Goal: Task Accomplishment & Management: Manage account settings

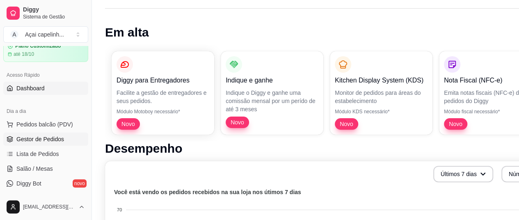
scroll to position [41, 0]
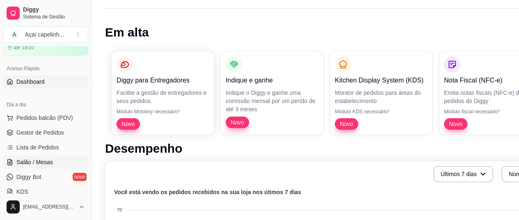
click at [45, 166] on link "Salão / Mesas" at bounding box center [45, 162] width 85 height 13
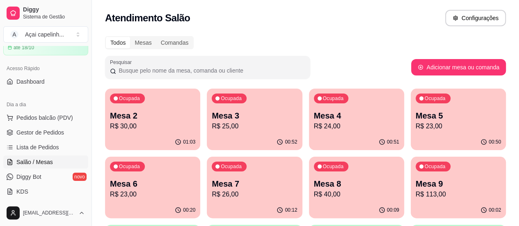
click at [416, 197] on p "R$ 113,00" at bounding box center [458, 195] width 85 height 10
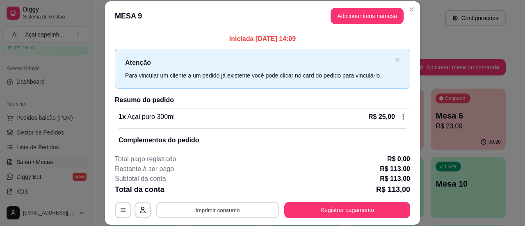
click at [194, 204] on button "Imprimir consumo" at bounding box center [217, 210] width 123 height 16
click at [202, 188] on button "IMPRESSORA" at bounding box center [217, 191] width 59 height 13
click at [190, 206] on button "Imprimir consumo" at bounding box center [217, 210] width 123 height 16
click at [199, 193] on button "IMPRESSORA" at bounding box center [216, 191] width 57 height 13
click at [185, 204] on button "Imprimir consumo" at bounding box center [217, 210] width 123 height 16
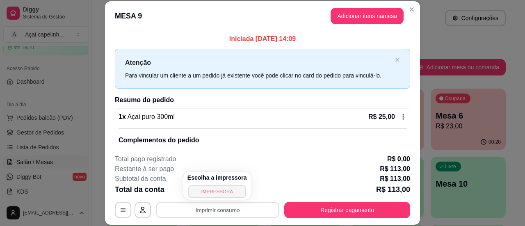
click at [199, 191] on button "IMPRESSORA" at bounding box center [216, 191] width 57 height 13
click at [168, 209] on button "Imprimir consumo" at bounding box center [217, 210] width 123 height 16
click at [197, 191] on button "IMPRESSORA" at bounding box center [217, 191] width 59 height 13
click at [228, 211] on button "Imprimir consumo" at bounding box center [217, 210] width 127 height 16
click at [233, 191] on button "IMPRESSORA" at bounding box center [216, 191] width 57 height 13
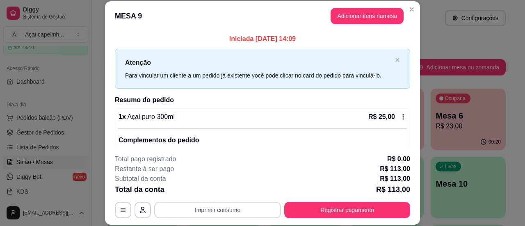
click at [223, 206] on button "Imprimir consumo" at bounding box center [217, 210] width 127 height 16
click at [222, 189] on button "IMPRESSORA" at bounding box center [216, 191] width 57 height 13
click at [231, 204] on button "Imprimir consumo" at bounding box center [217, 210] width 127 height 16
click at [224, 192] on button "IMPRESSORA" at bounding box center [217, 191] width 59 height 13
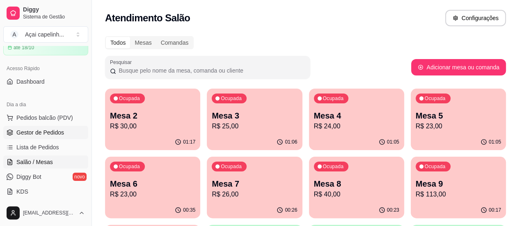
click at [62, 128] on span "Gestor de Pedidos" at bounding box center [40, 132] width 48 height 8
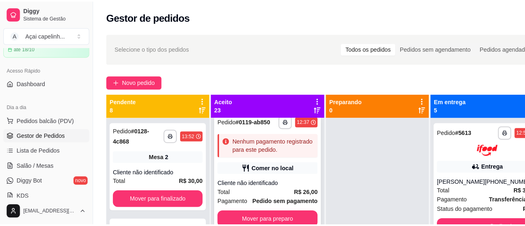
scroll to position [41, 0]
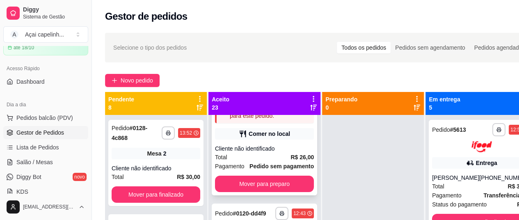
click at [247, 162] on div "Total R$ 26,00" at bounding box center [264, 157] width 99 height 9
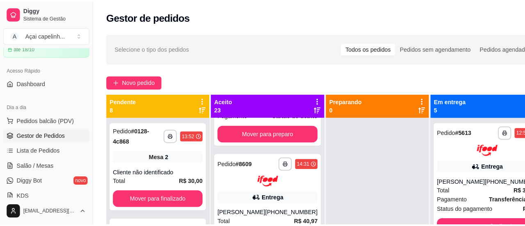
scroll to position [1641, 0]
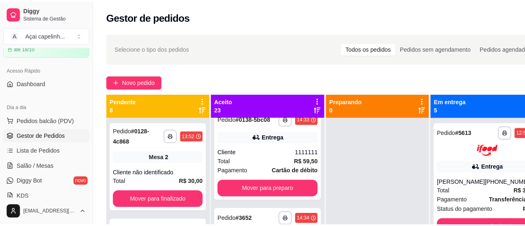
scroll to position [1887, 0]
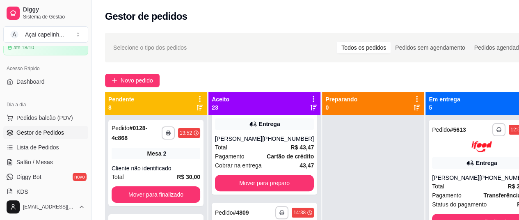
scroll to position [1970, 0]
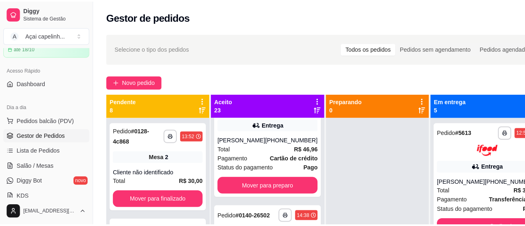
scroll to position [2093, 0]
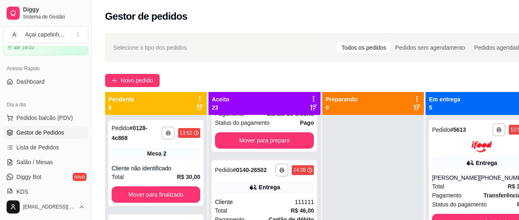
click at [245, 6] on span "Cobrar na entrega" at bounding box center [238, 1] width 47 height 9
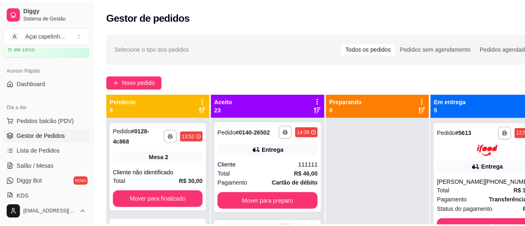
scroll to position [2216, 0]
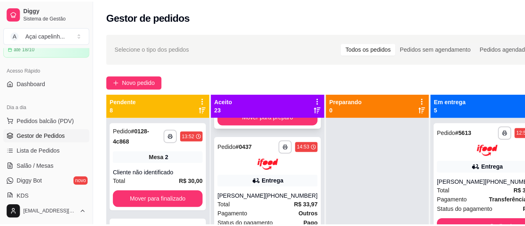
scroll to position [2298, 0]
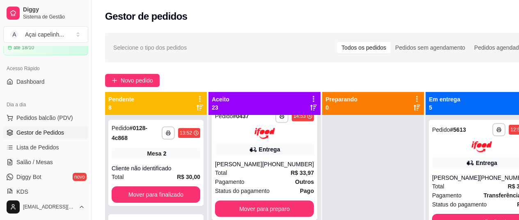
click at [252, 64] on div "Total R$ 46,00" at bounding box center [264, 59] width 99 height 9
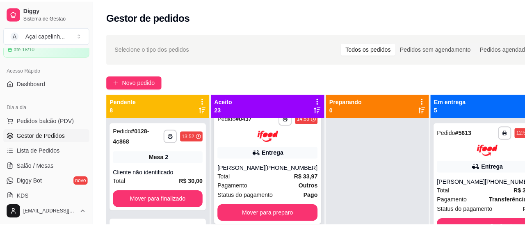
scroll to position [2411, 0]
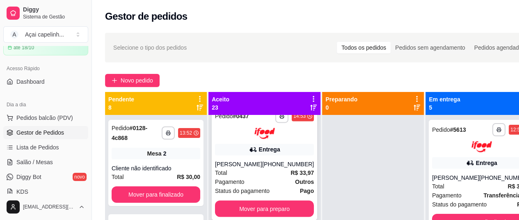
click at [252, 177] on div "Total R$ 33,97" at bounding box center [264, 172] width 99 height 9
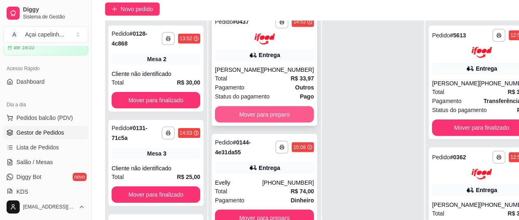
scroll to position [82, 0]
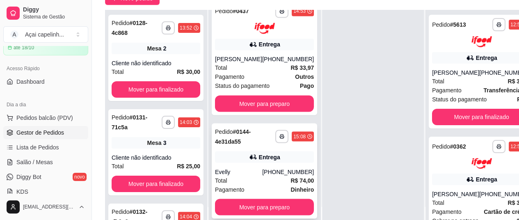
click at [241, 184] on div "Total R$ 74,00" at bounding box center [264, 180] width 99 height 9
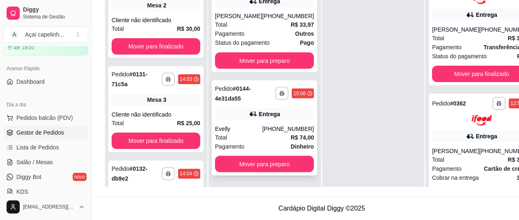
scroll to position [0, 0]
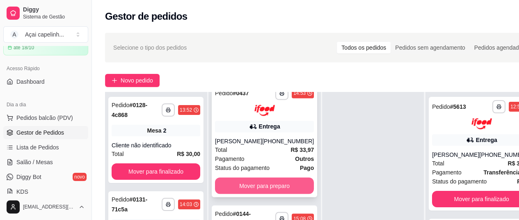
click at [232, 184] on button "Mover para preparo" at bounding box center [264, 185] width 99 height 16
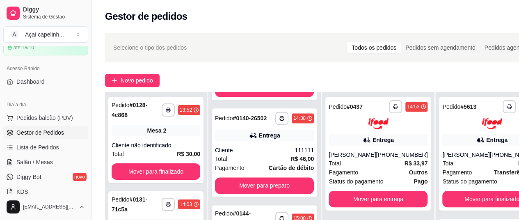
scroll to position [2290, 0]
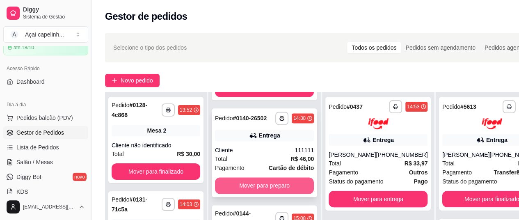
click at [239, 194] on button "Mover para preparo" at bounding box center [264, 185] width 99 height 16
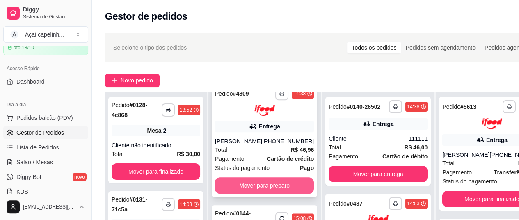
scroll to position [2187, 0]
click at [240, 191] on button "Mover para preparo" at bounding box center [264, 185] width 99 height 16
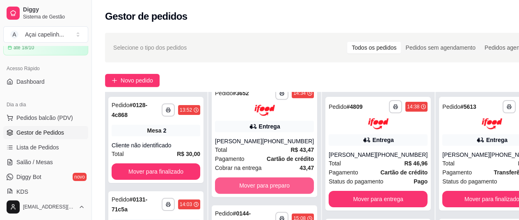
scroll to position [2065, 0]
click at [240, 191] on button "Mover para preparo" at bounding box center [265, 185] width 96 height 16
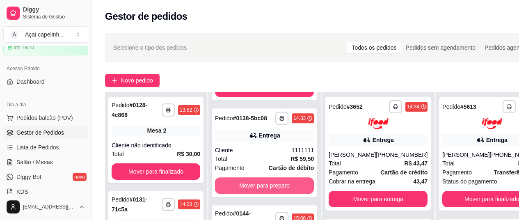
scroll to position [1943, 0]
click at [240, 191] on button "Mover para preparo" at bounding box center [265, 186] width 96 height 16
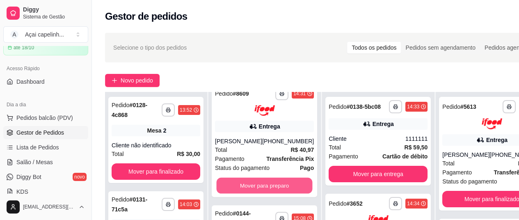
scroll to position [1840, 0]
click at [240, 191] on button "Mover para preparo" at bounding box center [265, 186] width 96 height 16
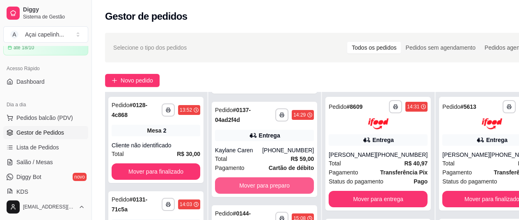
click at [240, 191] on button "Mover para preparo" at bounding box center [264, 185] width 99 height 16
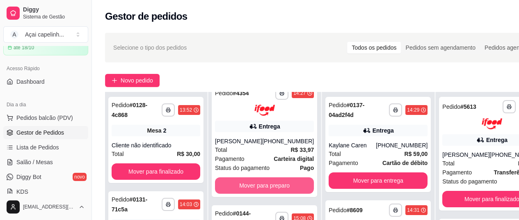
scroll to position [1615, 0]
click at [240, 191] on button "Mover para preparo" at bounding box center [264, 185] width 99 height 16
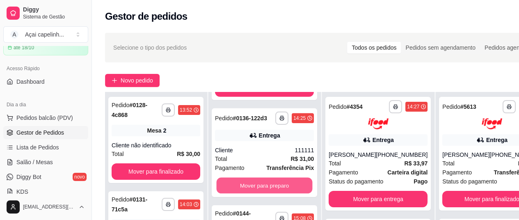
click at [240, 191] on button "Mover para preparo" at bounding box center [265, 186] width 96 height 16
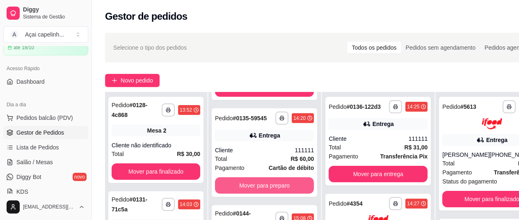
scroll to position [1389, 0]
click at [240, 191] on button "Mover para preparo" at bounding box center [265, 186] width 96 height 16
click at [240, 191] on button "Mover para preparo" at bounding box center [264, 185] width 99 height 16
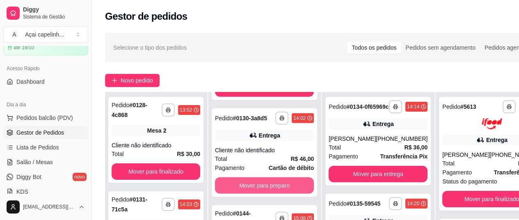
scroll to position [1183, 0]
click at [240, 191] on button "Mover para preparo" at bounding box center [265, 186] width 96 height 16
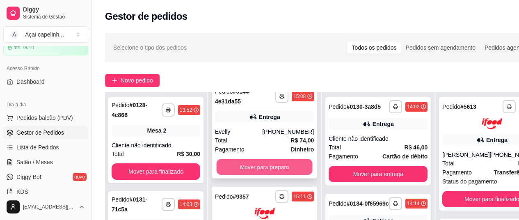
click at [248, 175] on button "Mover para preparo" at bounding box center [265, 167] width 96 height 16
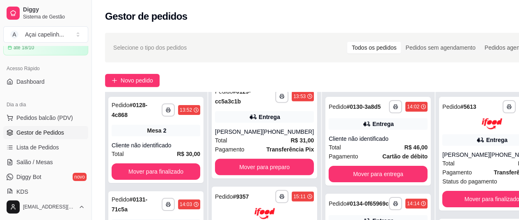
scroll to position [1106, 0]
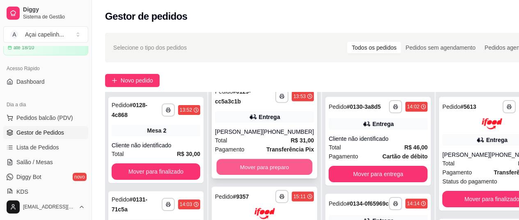
click at [253, 162] on button "Mover para preparo" at bounding box center [265, 167] width 96 height 16
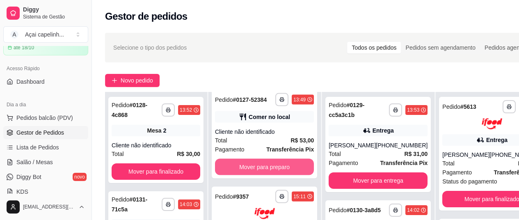
scroll to position [978, 0]
click at [253, 162] on button "Mover para preparo" at bounding box center [264, 167] width 99 height 16
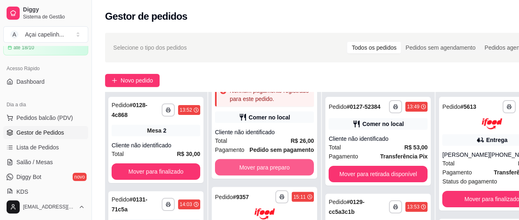
scroll to position [874, 0]
click at [253, 162] on button "Mover para preparo" at bounding box center [264, 167] width 99 height 16
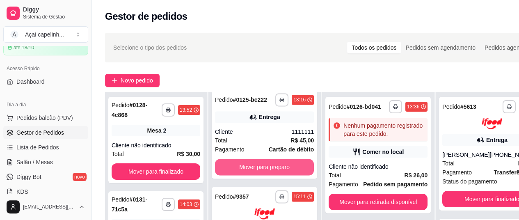
scroll to position [726, 0]
click at [254, 162] on button "Mover para preparo" at bounding box center [264, 167] width 99 height 16
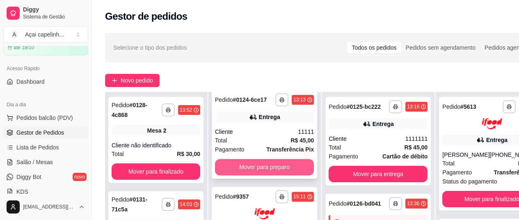
scroll to position [622, 0]
click at [256, 167] on button "Mover para preparo" at bounding box center [264, 167] width 99 height 16
click at [256, 167] on button "Mover para preparo" at bounding box center [265, 167] width 96 height 16
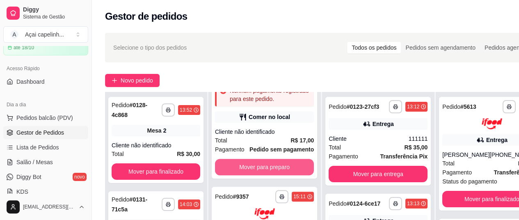
scroll to position [416, 0]
click at [256, 167] on button "Mover para preparo" at bounding box center [264, 167] width 99 height 16
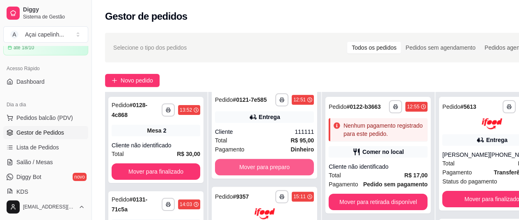
scroll to position [267, 0]
click at [256, 166] on button "Mover para preparo" at bounding box center [264, 167] width 99 height 16
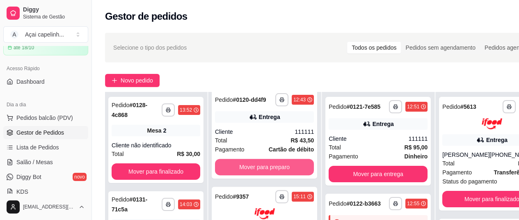
click at [256, 166] on button "Mover para preparo" at bounding box center [264, 167] width 99 height 16
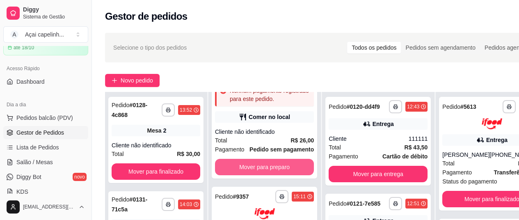
scroll to position [60, 0]
click at [256, 166] on button "Mover para preparo" at bounding box center [264, 167] width 99 height 16
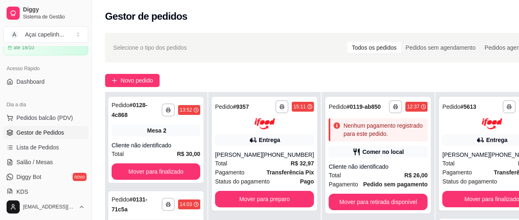
scroll to position [0, 0]
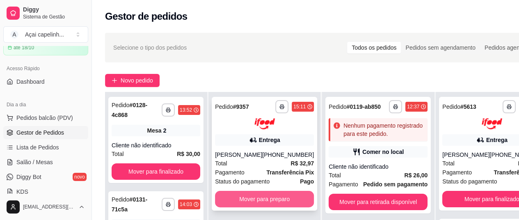
click at [249, 202] on button "Mover para preparo" at bounding box center [264, 199] width 99 height 16
